Goal: Book appointment/travel/reservation

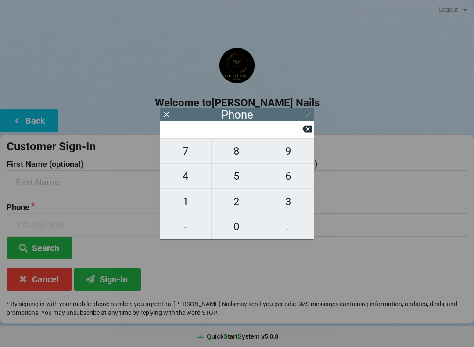
click at [239, 204] on span "2" at bounding box center [236, 201] width 51 height 18
type input "2"
click at [242, 149] on span "8" at bounding box center [236, 151] width 51 height 18
type input "28"
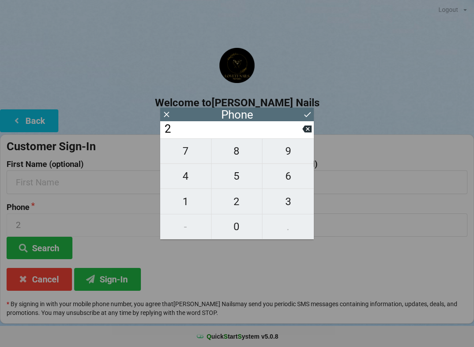
type input "28"
click at [181, 208] on span "1" at bounding box center [185, 201] width 51 height 18
type input "281"
click at [293, 159] on span "9" at bounding box center [287, 151] width 51 height 18
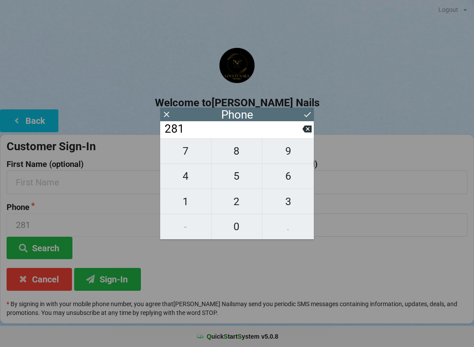
type input "2819"
click at [189, 183] on span "4" at bounding box center [185, 176] width 51 height 18
type input "28194"
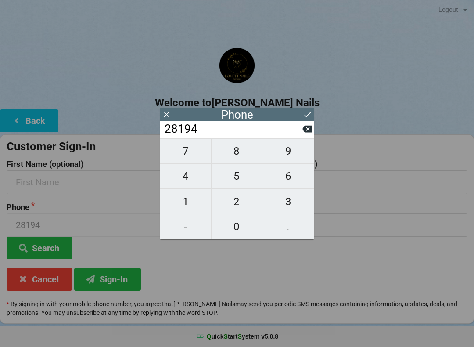
click at [239, 160] on span "8" at bounding box center [236, 151] width 51 height 18
type input "281948"
click at [186, 204] on span "1" at bounding box center [185, 201] width 51 height 18
type input "2819481"
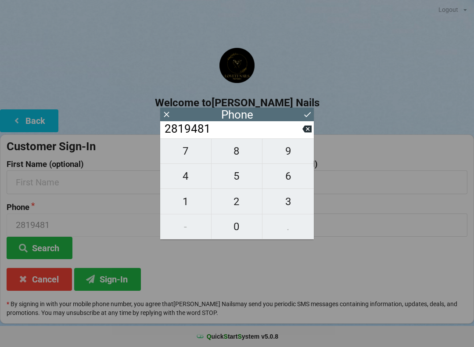
click at [304, 132] on icon at bounding box center [306, 128] width 9 height 7
type input "281948"
click at [188, 160] on span "7" at bounding box center [185, 151] width 51 height 18
type input "2819487"
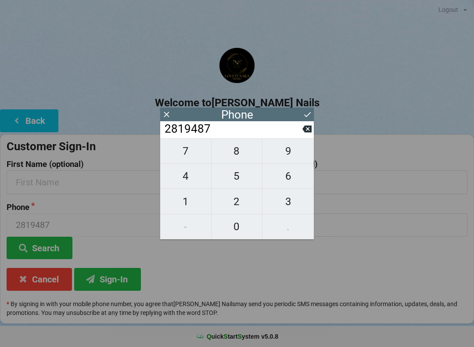
click at [238, 235] on span "0" at bounding box center [236, 226] width 51 height 18
type input "28194870"
click at [186, 204] on span "1" at bounding box center [185, 201] width 51 height 18
type input "281948701"
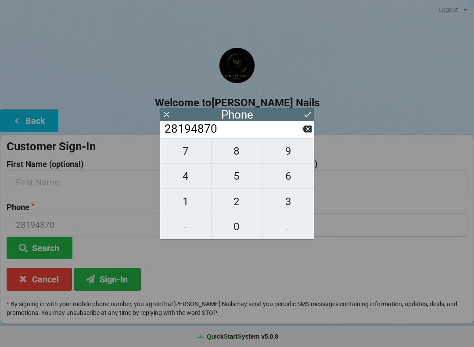
type input "281948701"
click at [187, 181] on span "4" at bounding box center [185, 176] width 51 height 18
type input "2819487014"
click at [115, 273] on button "Sign-In" at bounding box center [107, 279] width 67 height 22
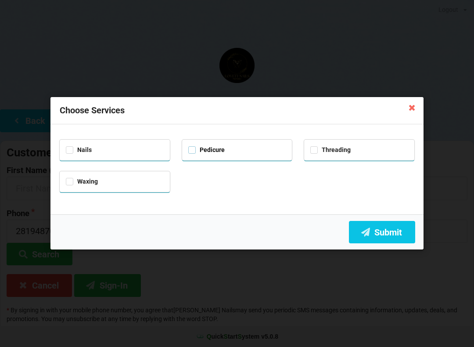
click at [198, 150] on label "Pedicure" at bounding box center [206, 149] width 36 height 7
checkbox input "true"
click at [383, 238] on button "Submit" at bounding box center [382, 232] width 66 height 22
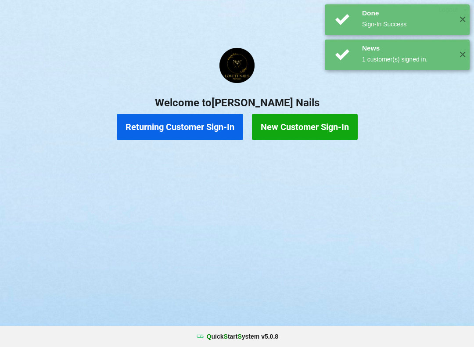
click at [384, 13] on div "Done" at bounding box center [407, 13] width 90 height 9
